Goal: Answer question/provide support

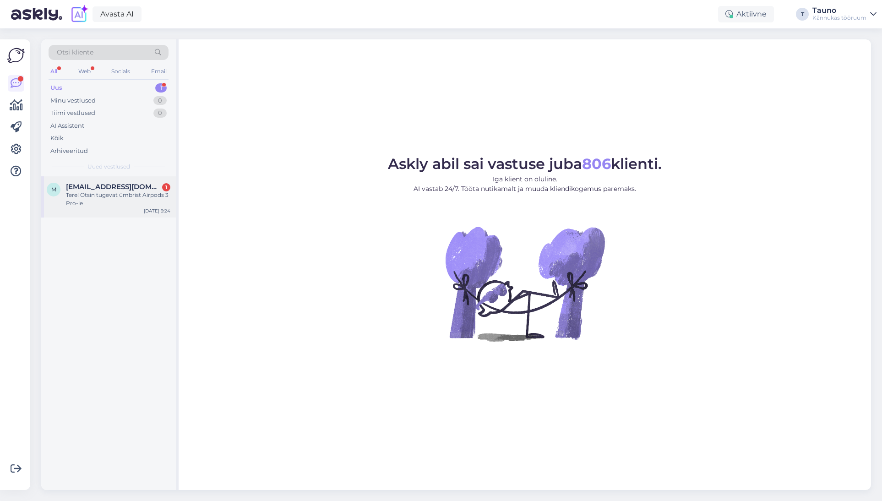
click at [110, 187] on span "[EMAIL_ADDRESS][DOMAIN_NAME]" at bounding box center [113, 187] width 95 height 8
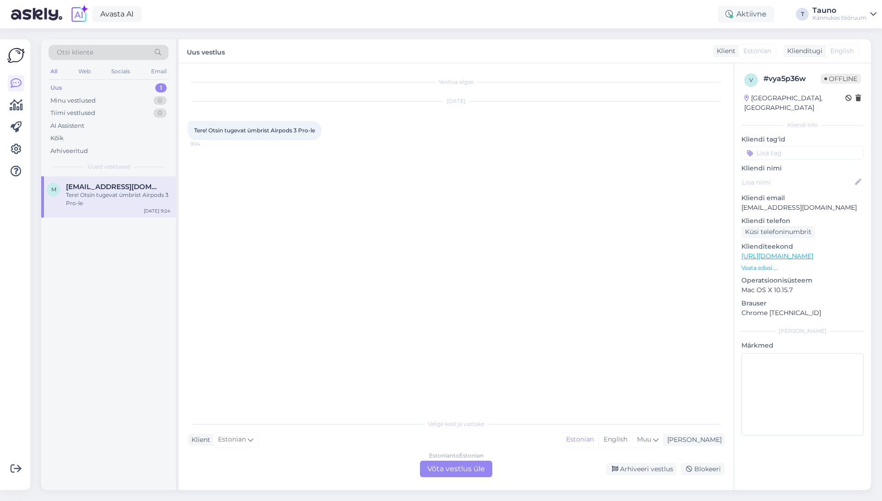
click at [440, 468] on div "Estonian to Estonian Võta vestlus üle" at bounding box center [456, 469] width 72 height 16
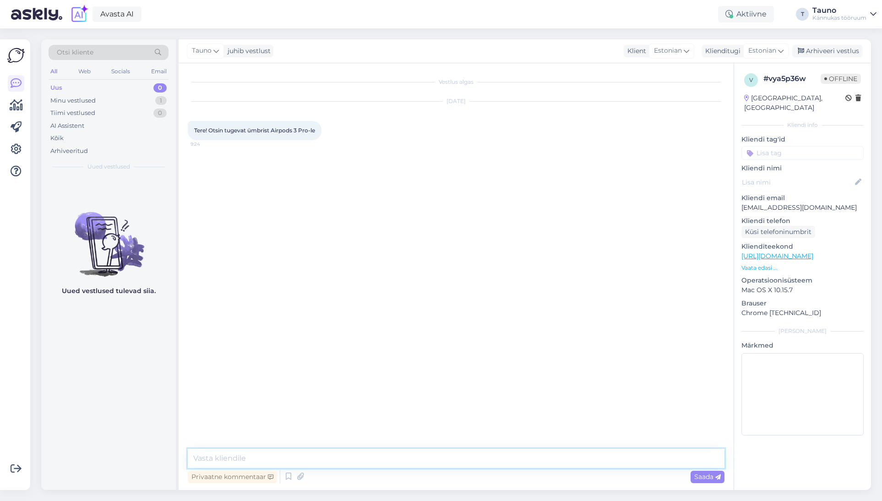
click at [227, 459] on textarea at bounding box center [456, 458] width 537 height 19
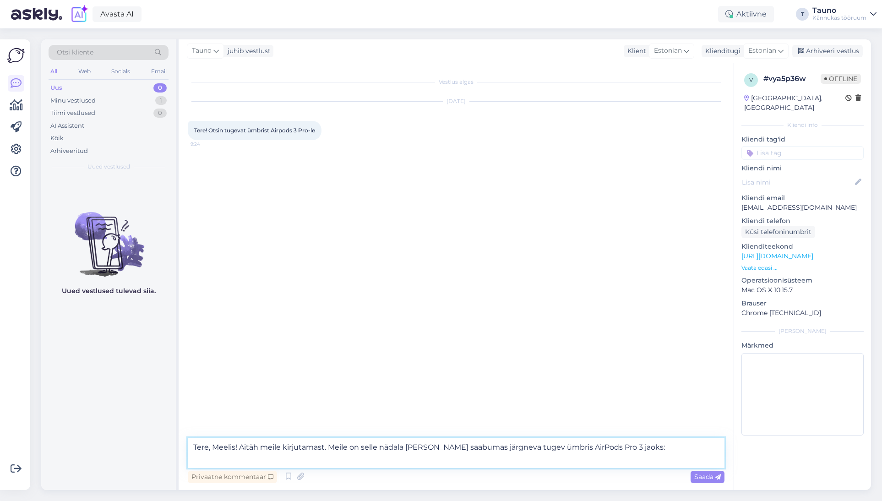
paste textarea "[URL][DOMAIN_NAME]"
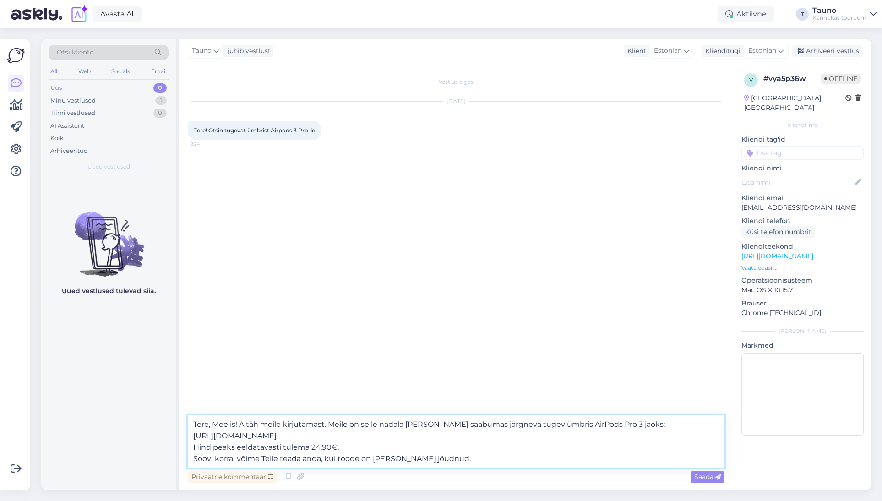
drag, startPoint x: 501, startPoint y: 424, endPoint x: 499, endPoint y: 494, distance: 70.1
click at [501, 424] on textarea "Tere, Meelis! Aitäh meile kirjutamast. Meile on selle nädala [PERSON_NAME] saab…" at bounding box center [456, 441] width 537 height 53
click at [459, 460] on textarea "Tere, Meelis! Aitäh meile kirjutamast. Meile on selle nädala [PERSON_NAME] saab…" at bounding box center [456, 441] width 537 height 53
type textarea "Tere, Meelis! Aitäh meile kirjutamast. Meile on selle nädala [PERSON_NAME] saab…"
click at [711, 478] on span "Saada" at bounding box center [708, 477] width 27 height 8
